Goal: Task Accomplishment & Management: Use online tool/utility

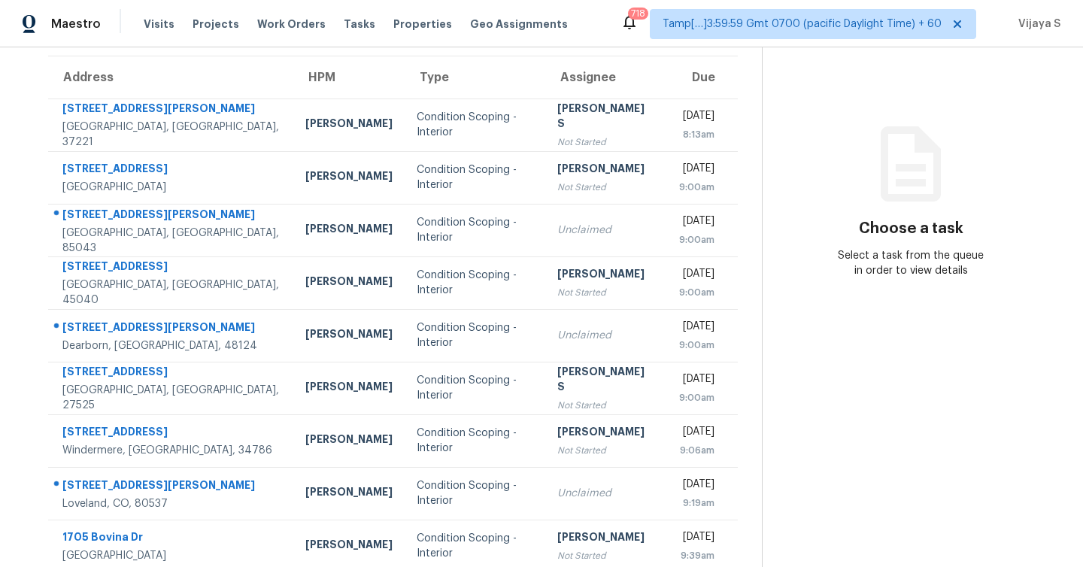
scroll to position [216, 0]
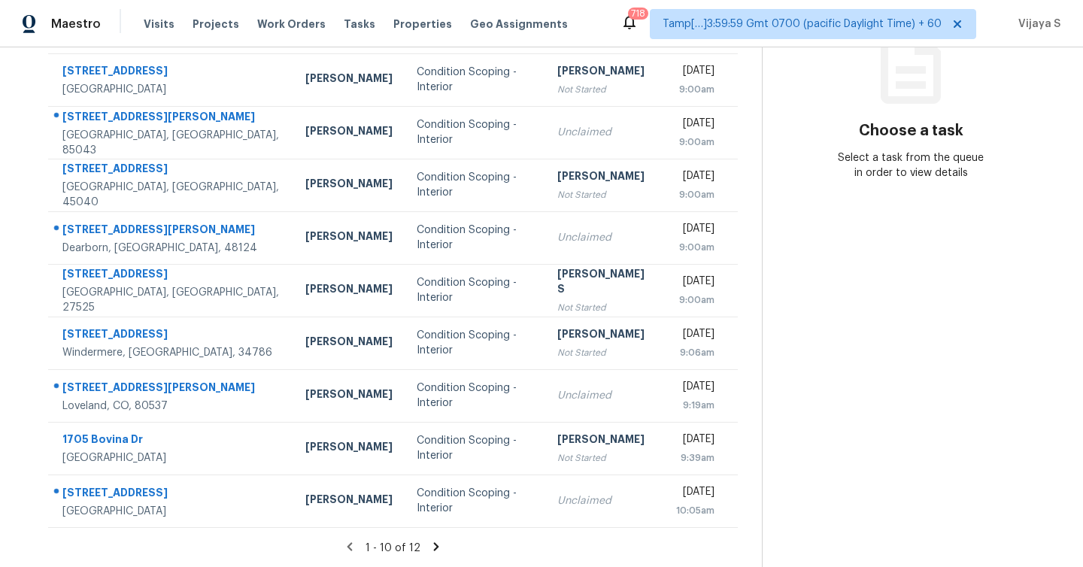
click at [434, 544] on icon at bounding box center [436, 546] width 5 height 8
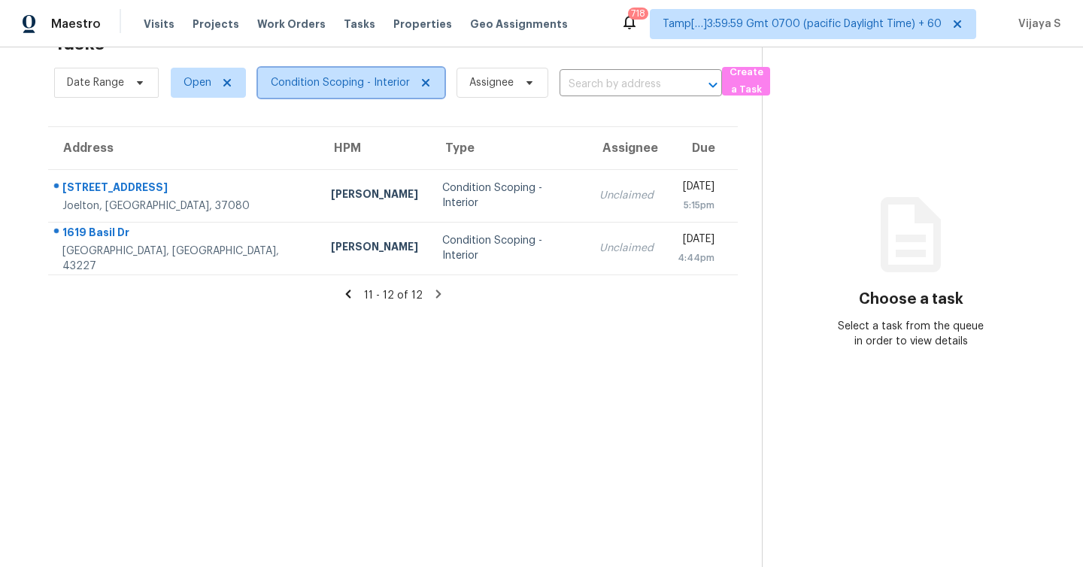
click at [331, 93] on span "Condition Scoping - Interior" at bounding box center [351, 83] width 187 height 30
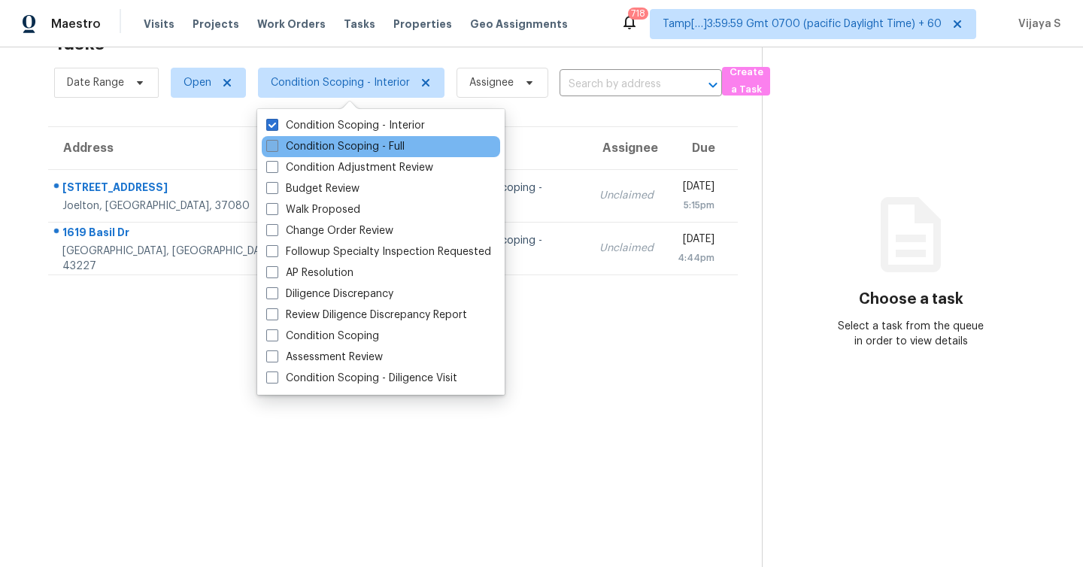
click at [271, 144] on span at bounding box center [272, 146] width 12 height 12
click at [271, 144] on input "Condition Scoping - Full" at bounding box center [271, 144] width 10 height 10
checkbox input "true"
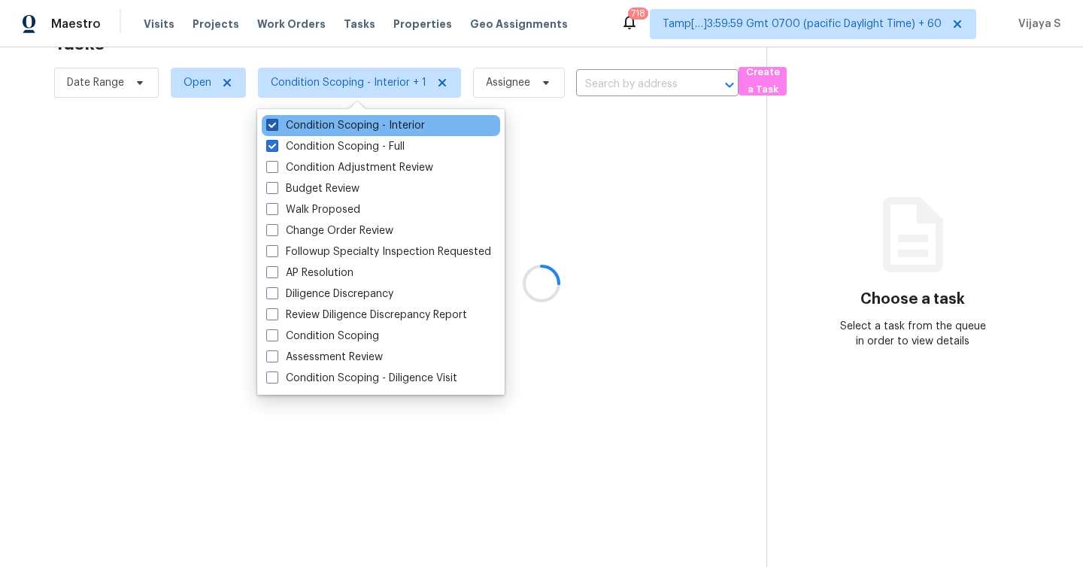
click at [271, 126] on span at bounding box center [272, 125] width 12 height 12
click at [271, 126] on input "Condition Scoping - Interior" at bounding box center [271, 123] width 10 height 10
checkbox input "false"
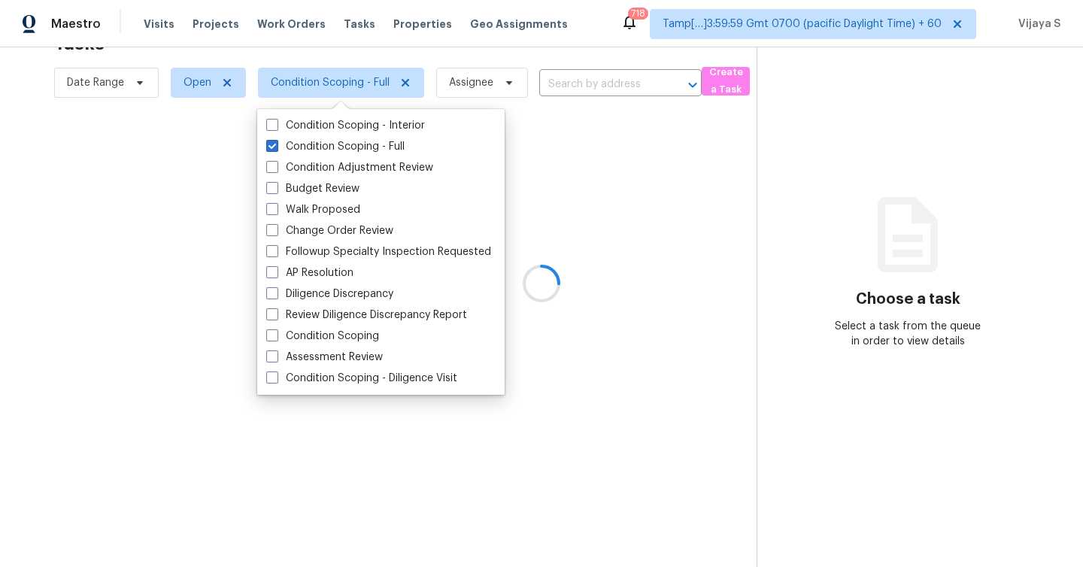
click at [569, 123] on div at bounding box center [541, 283] width 1083 height 567
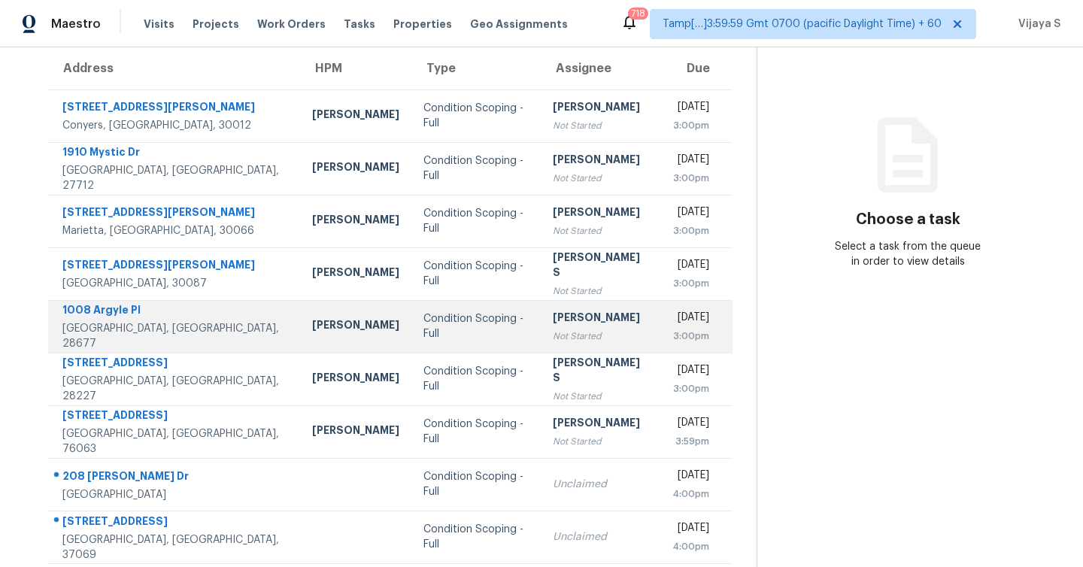
scroll to position [216, 0]
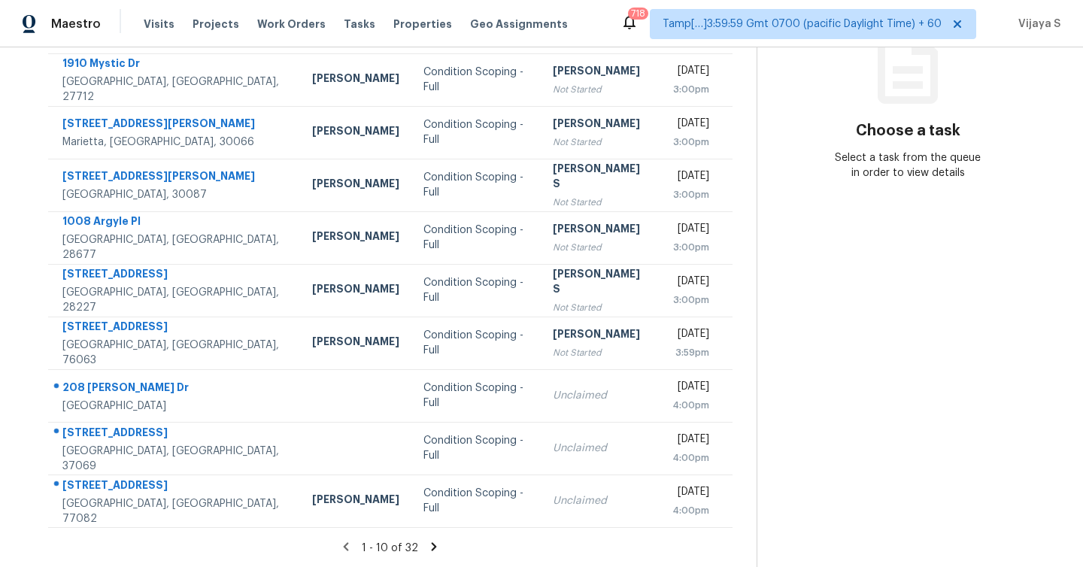
click at [435, 544] on icon at bounding box center [434, 547] width 14 height 14
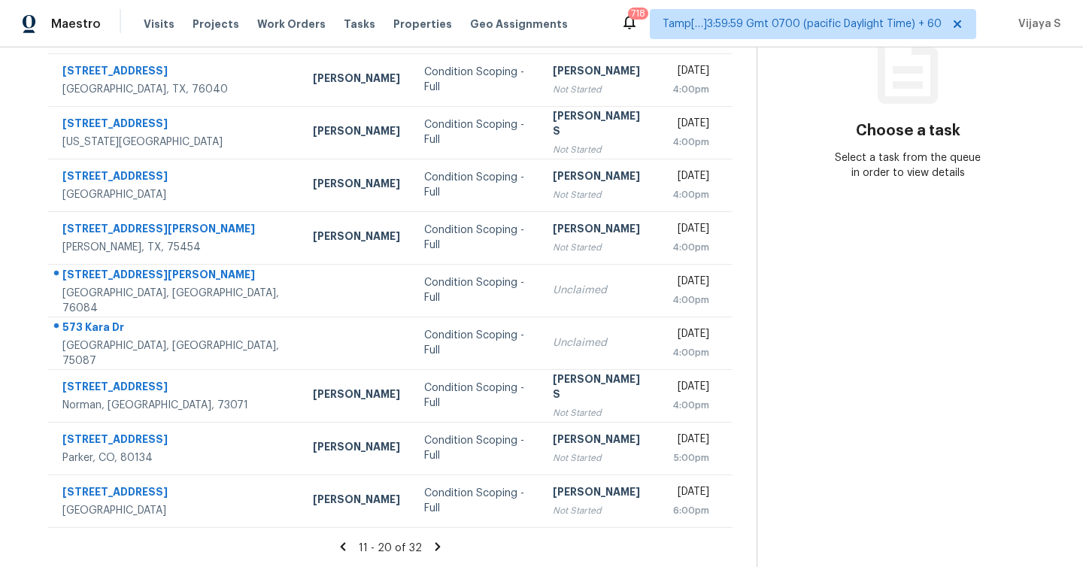
click at [436, 545] on icon at bounding box center [438, 546] width 5 height 8
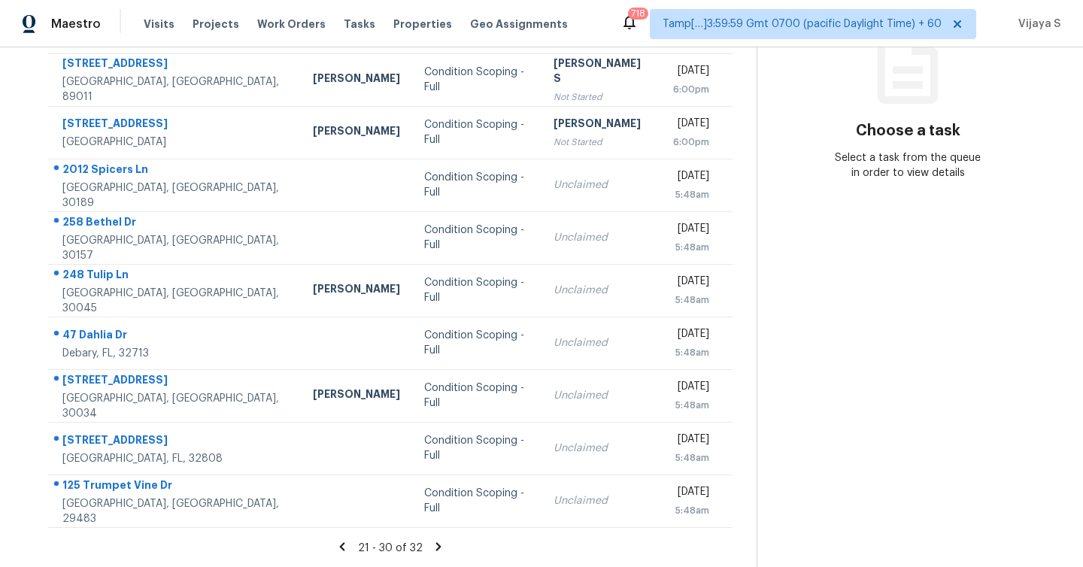
click at [435, 547] on icon at bounding box center [439, 547] width 14 height 14
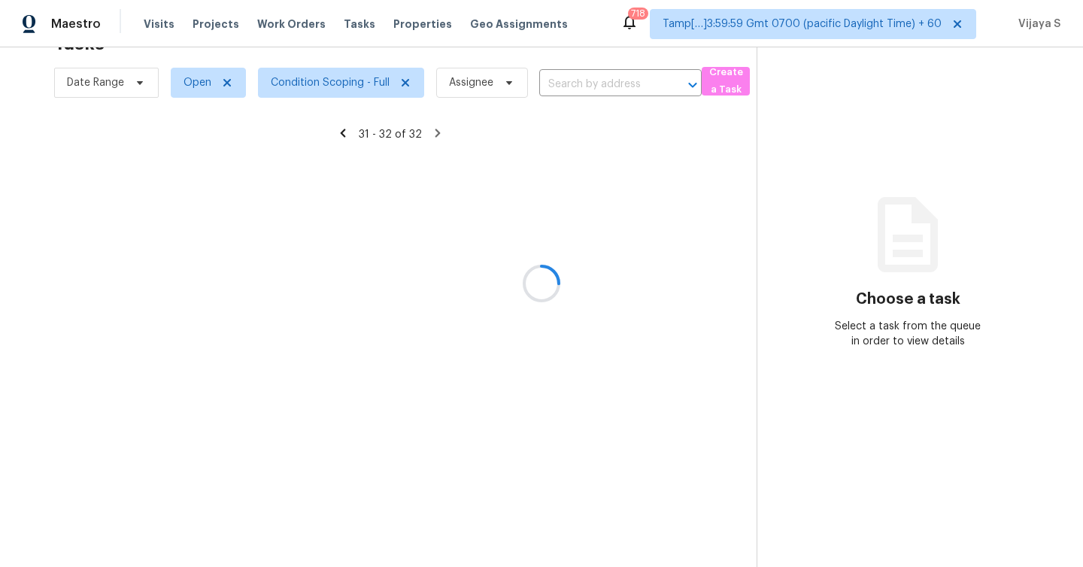
scroll to position [47, 0]
